Goal: Information Seeking & Learning: Find specific page/section

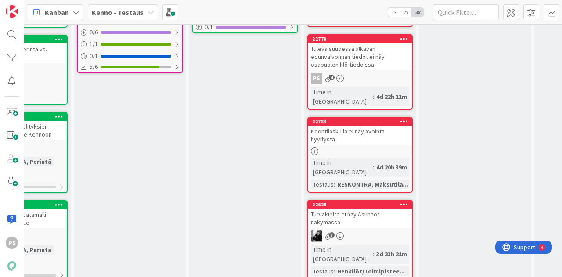
scroll to position [395, 529]
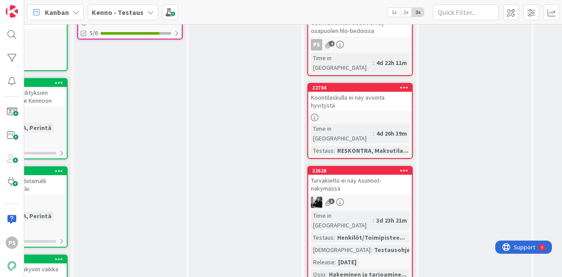
click at [339, 175] on div "Turvakielto ei näy Asunnot-näkymässä" at bounding box center [360, 184] width 104 height 19
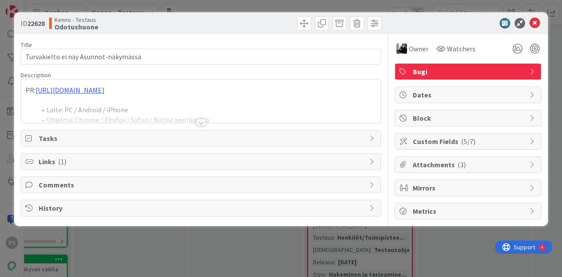
click at [200, 122] on div at bounding box center [201, 122] width 10 height 7
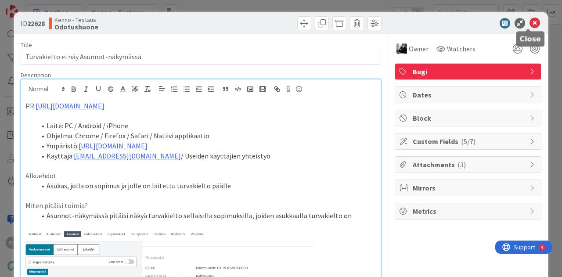
click at [530, 22] on icon at bounding box center [535, 23] width 11 height 11
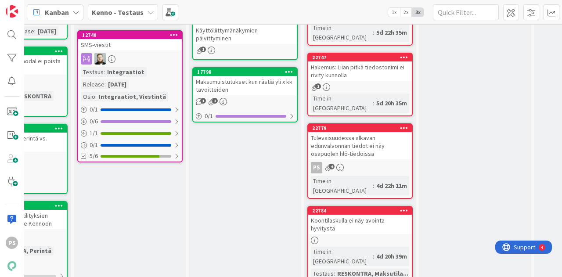
scroll to position [264, 529]
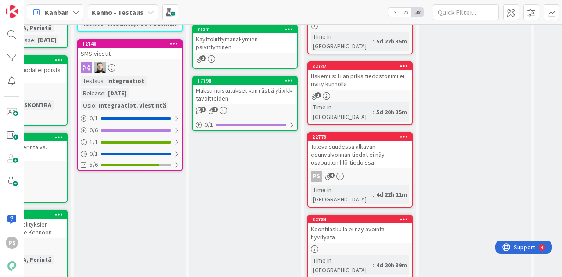
click at [359, 224] on div "Koontilaskulla ei näy avointa hyvitystä" at bounding box center [360, 233] width 104 height 19
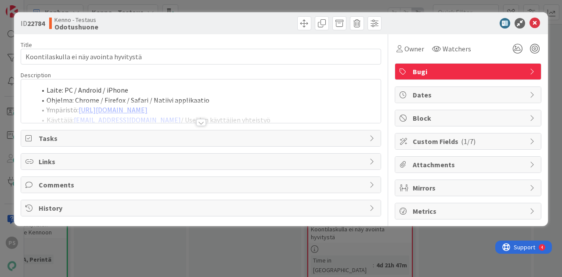
click at [199, 121] on div at bounding box center [201, 122] width 10 height 7
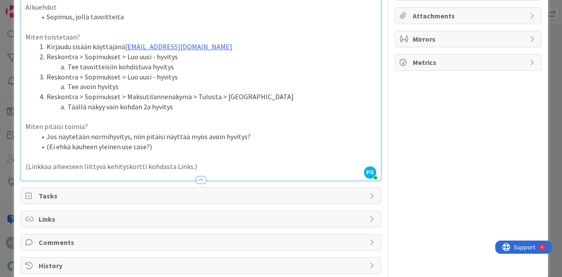
scroll to position [163, 0]
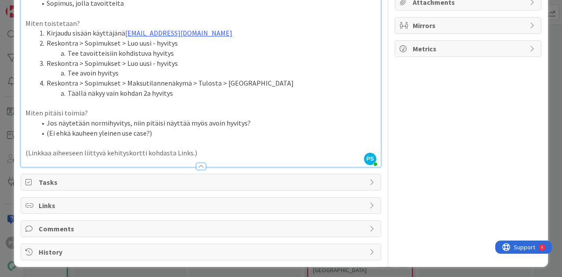
click at [198, 166] on div at bounding box center [201, 166] width 10 height 7
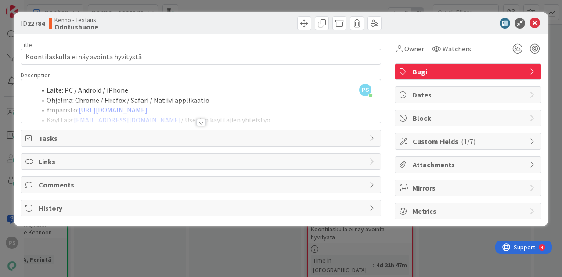
scroll to position [0, 0]
click at [537, 22] on icon at bounding box center [535, 23] width 11 height 11
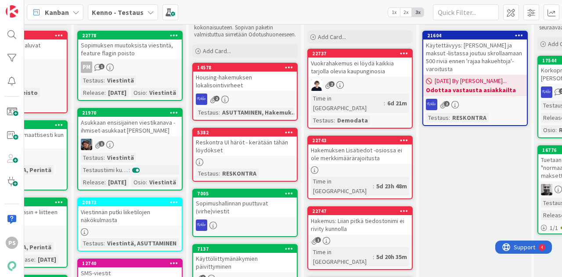
scroll to position [44, 529]
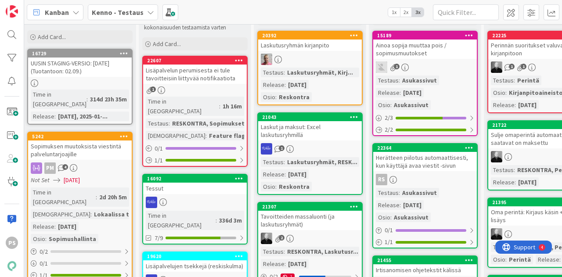
scroll to position [44, 0]
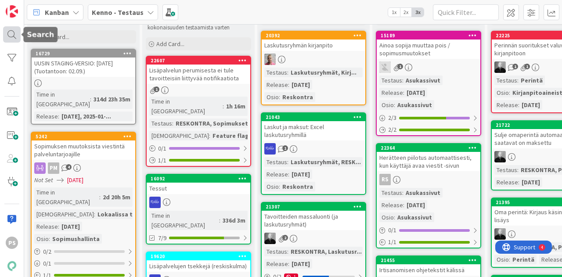
click at [12, 36] on div at bounding box center [12, 34] width 18 height 16
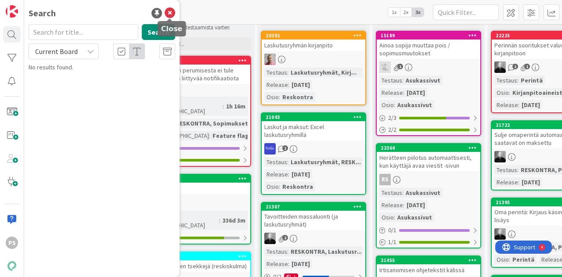
click at [169, 11] on icon at bounding box center [170, 13] width 11 height 11
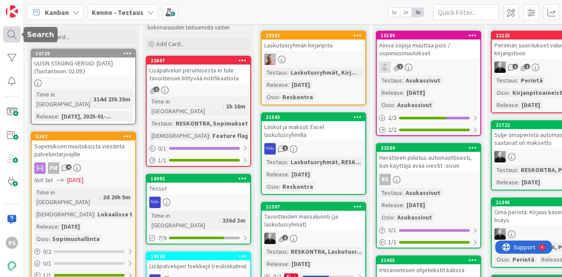
click at [9, 36] on div at bounding box center [12, 34] width 18 height 16
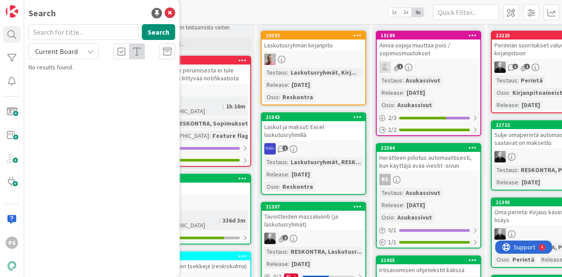
click at [77, 32] on input "text" at bounding box center [84, 32] width 110 height 16
type input "laskutusosoite"
click at [91, 55] on div "Current Board" at bounding box center [64, 51] width 70 height 16
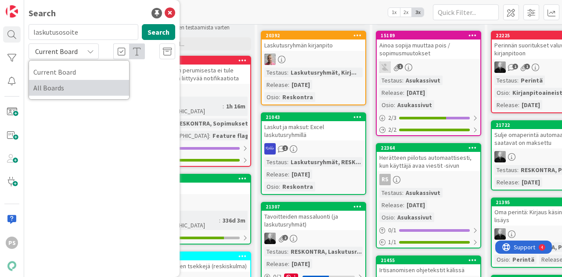
click at [75, 88] on span "All Boards" at bounding box center [78, 87] width 91 height 13
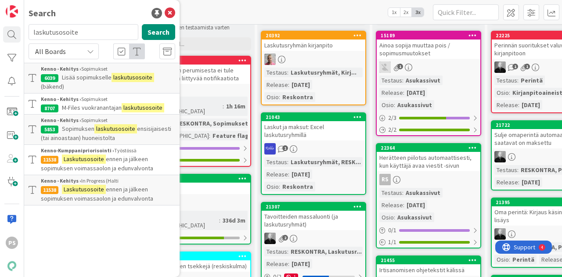
click at [129, 189] on span "ennen ja jälkeen sopimuksen voimassaolon ja edunvalvonta" at bounding box center [97, 193] width 112 height 17
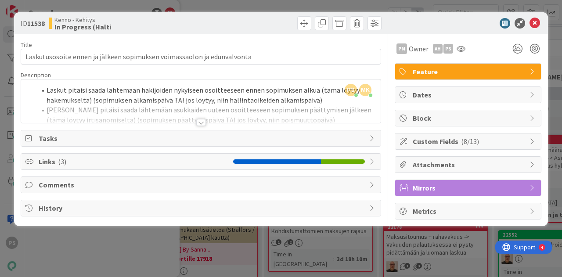
click at [203, 123] on div at bounding box center [201, 122] width 10 height 7
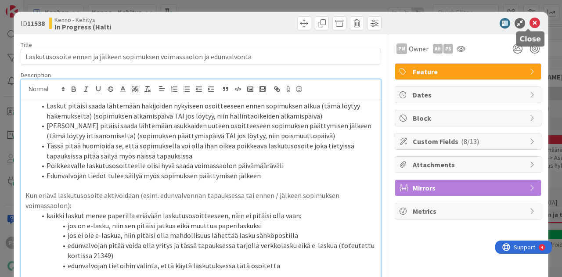
click at [530, 21] on icon at bounding box center [535, 23] width 11 height 11
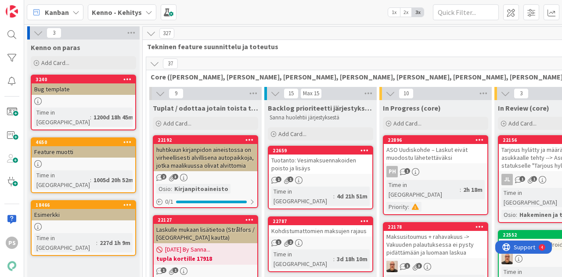
click at [145, 9] on icon at bounding box center [148, 12] width 7 height 7
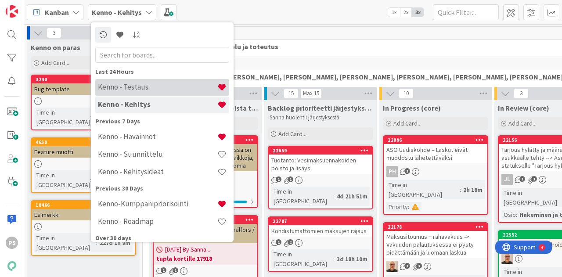
click at [147, 87] on h4 "Kenno - Testaus" at bounding box center [157, 87] width 119 height 9
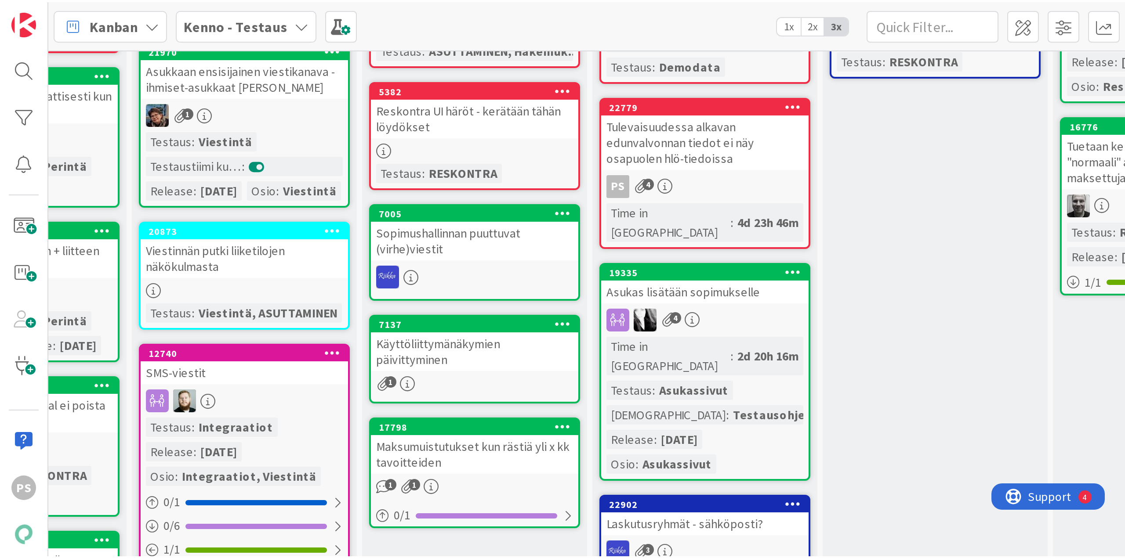
scroll to position [132, 222]
